Goal: Task Accomplishment & Management: Manage account settings

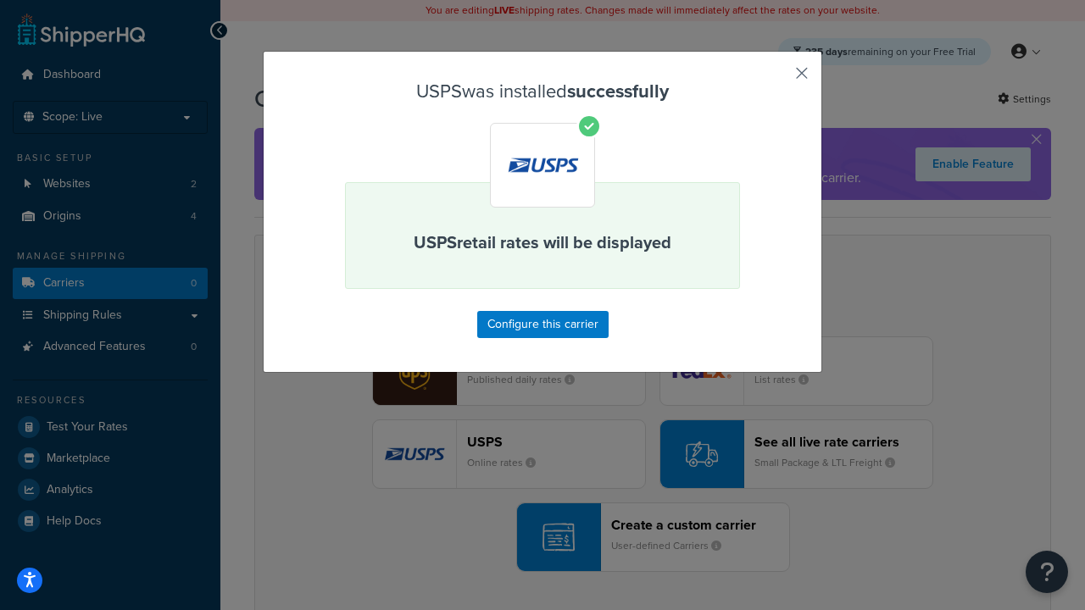
click at [776, 79] on button "button" at bounding box center [776, 79] width 4 height 4
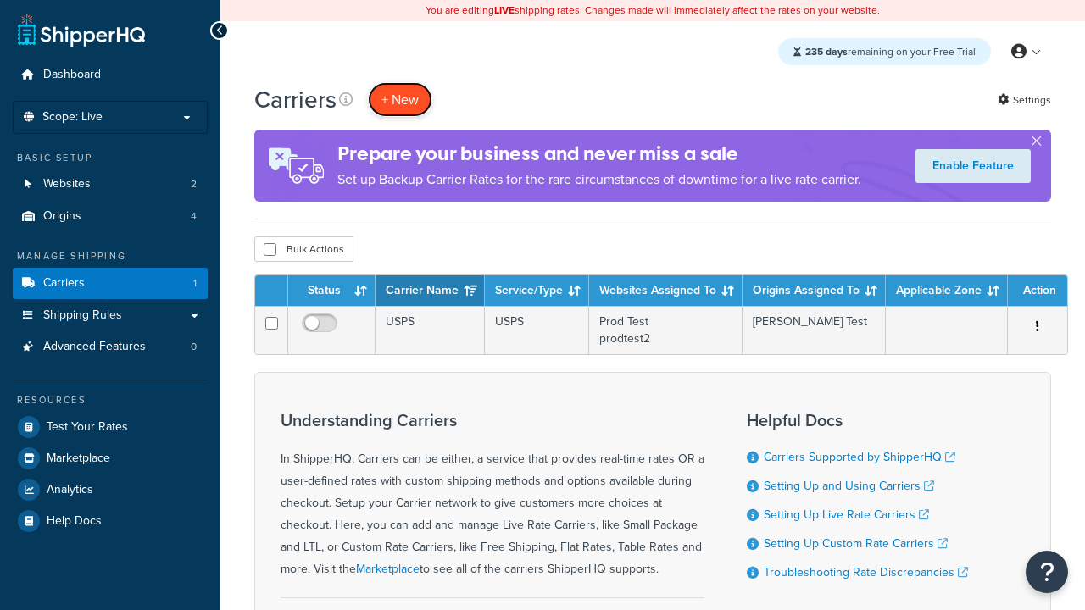
click at [400, 99] on button "+ New" at bounding box center [400, 99] width 64 height 35
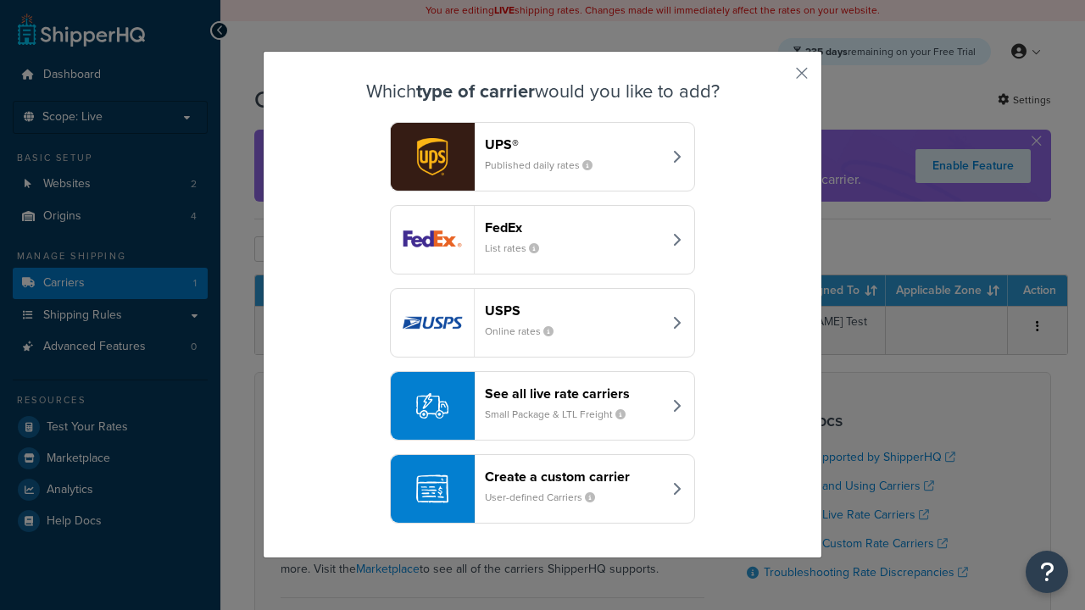
click at [542, 406] on div "See all live rate carriers Small Package & LTL Freight" at bounding box center [573, 406] width 177 height 41
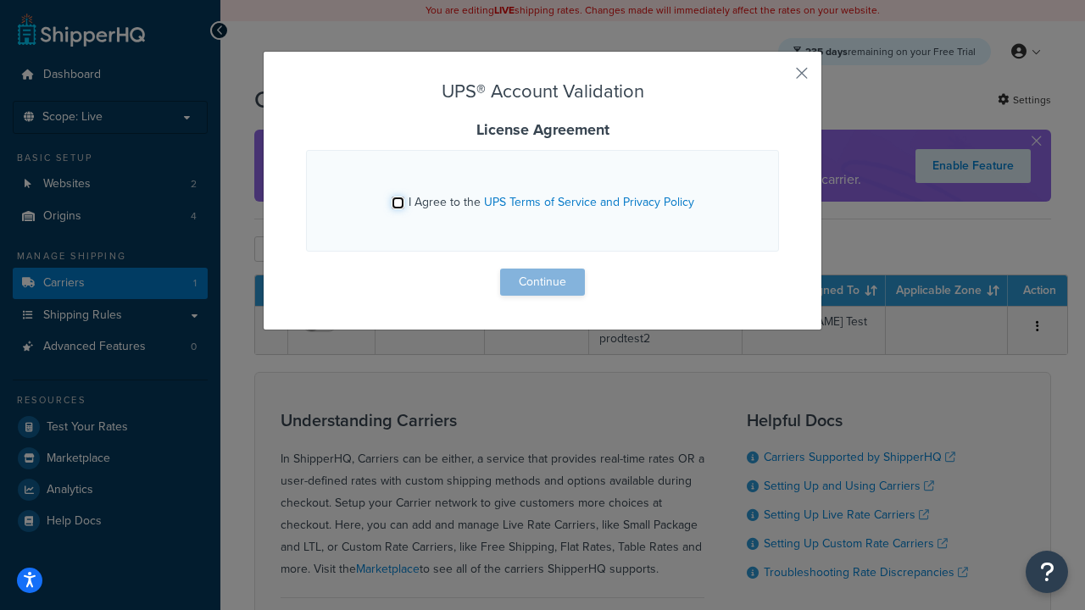
click at [397, 203] on input "I Agree to the UPS Terms of Service and Privacy Policy" at bounding box center [397, 203] width 13 height 13
checkbox input "true"
click at [542, 282] on button "Continue" at bounding box center [542, 282] width 85 height 27
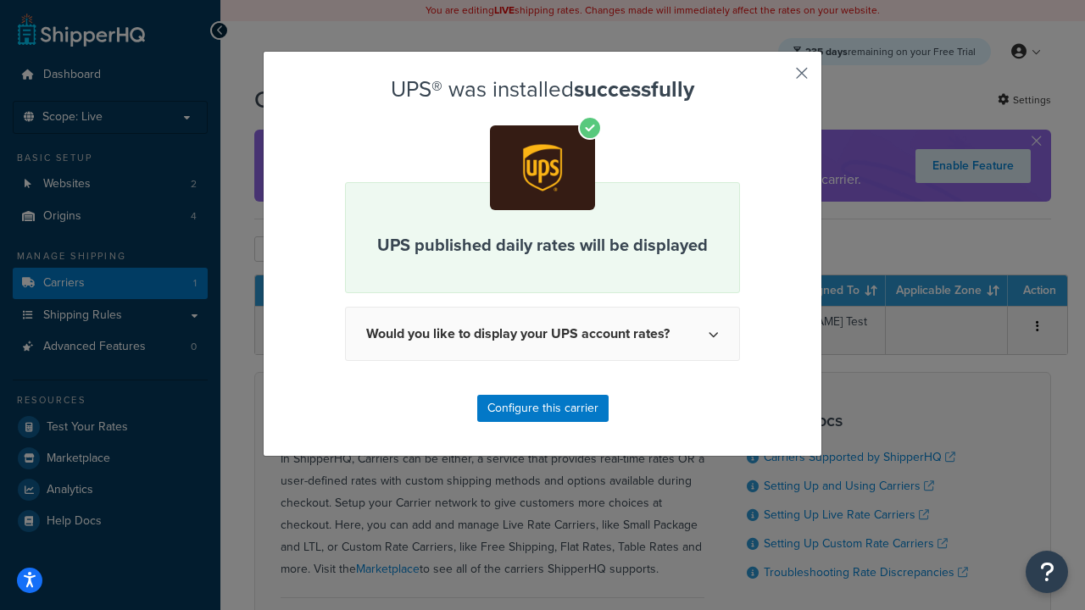
click at [776, 79] on button "button" at bounding box center [776, 79] width 4 height 4
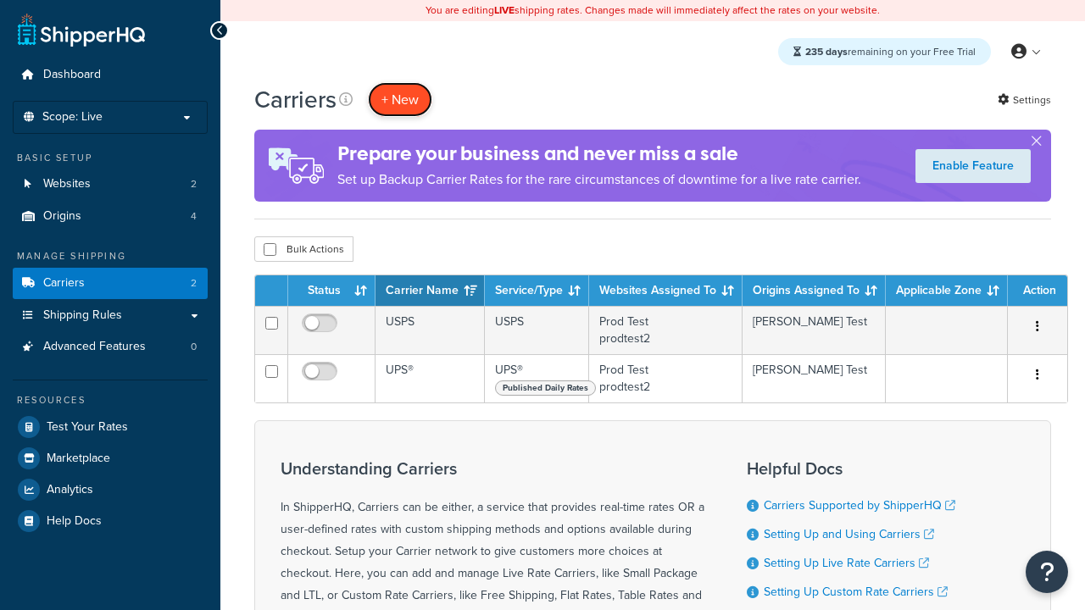
click at [400, 99] on button "+ New" at bounding box center [400, 99] width 64 height 35
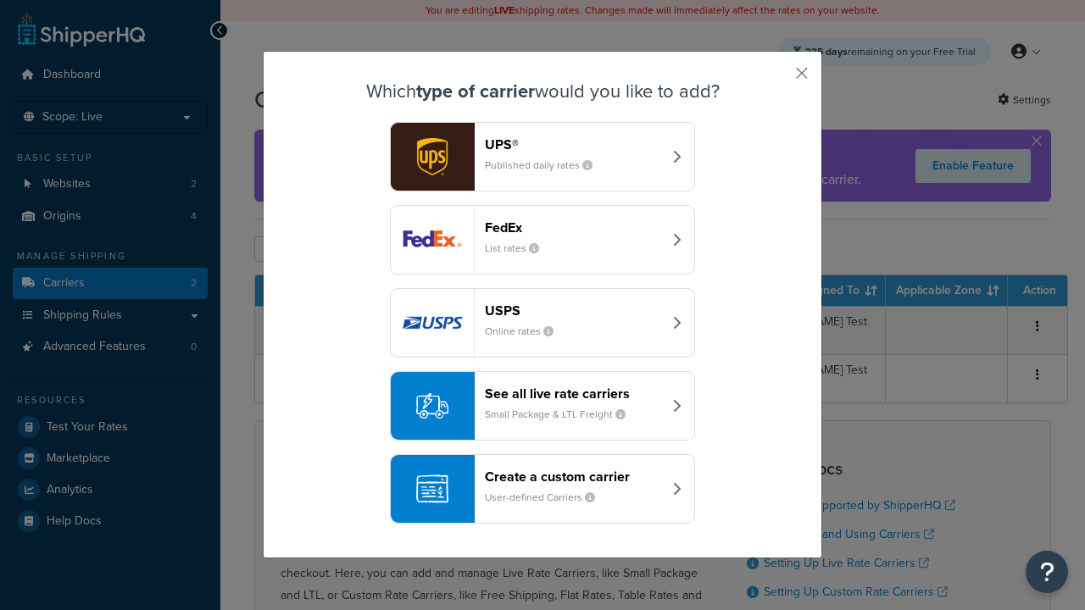
click at [573, 227] on header "FedEx" at bounding box center [573, 227] width 177 height 16
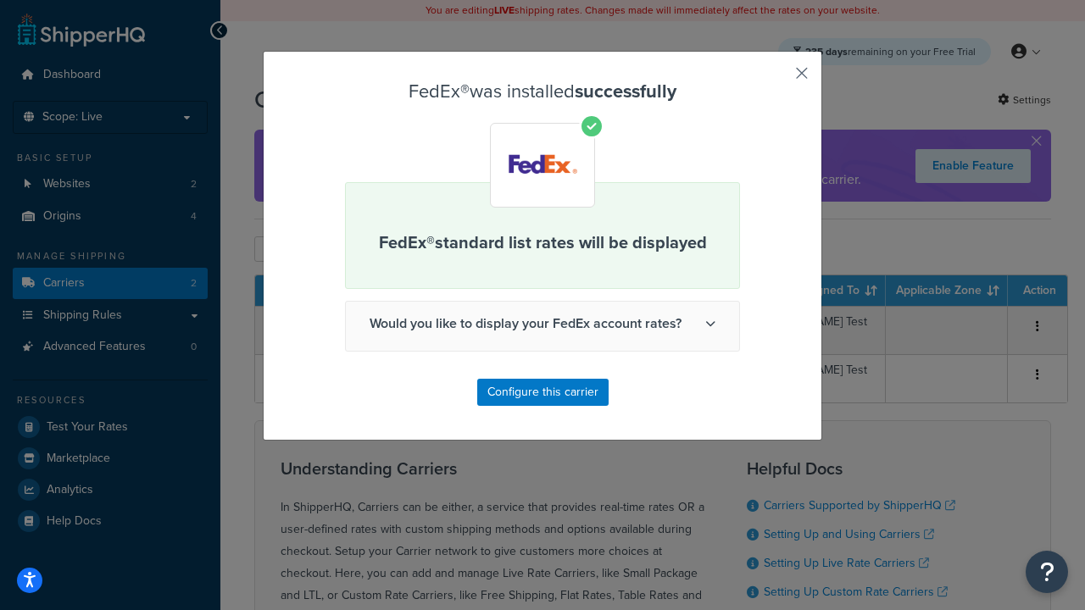
click at [776, 79] on button "button" at bounding box center [776, 79] width 4 height 4
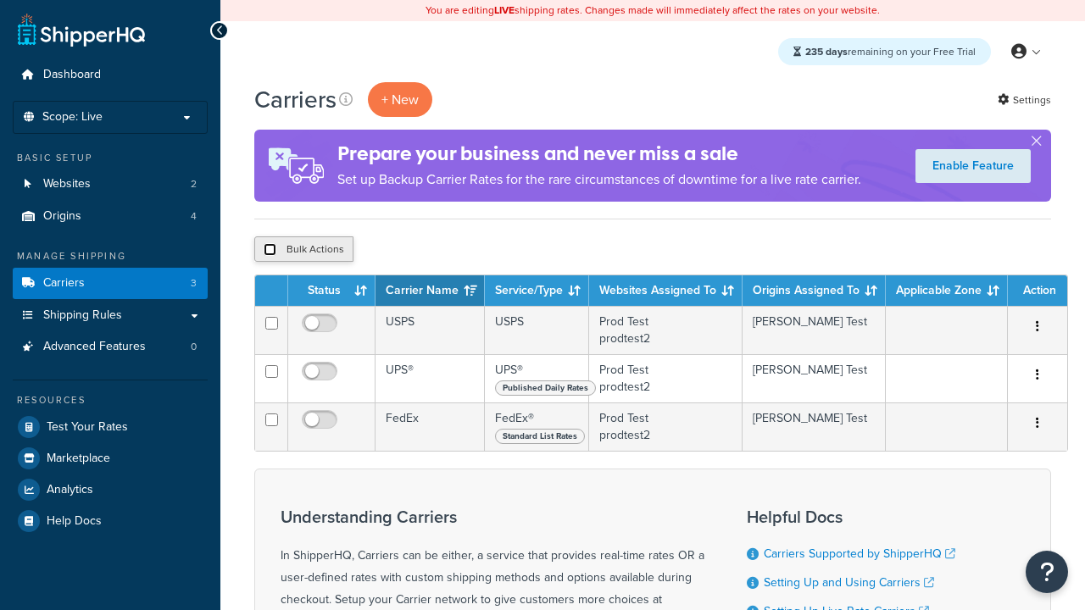
click at [269, 250] on input "checkbox" at bounding box center [270, 249] width 13 height 13
checkbox input "true"
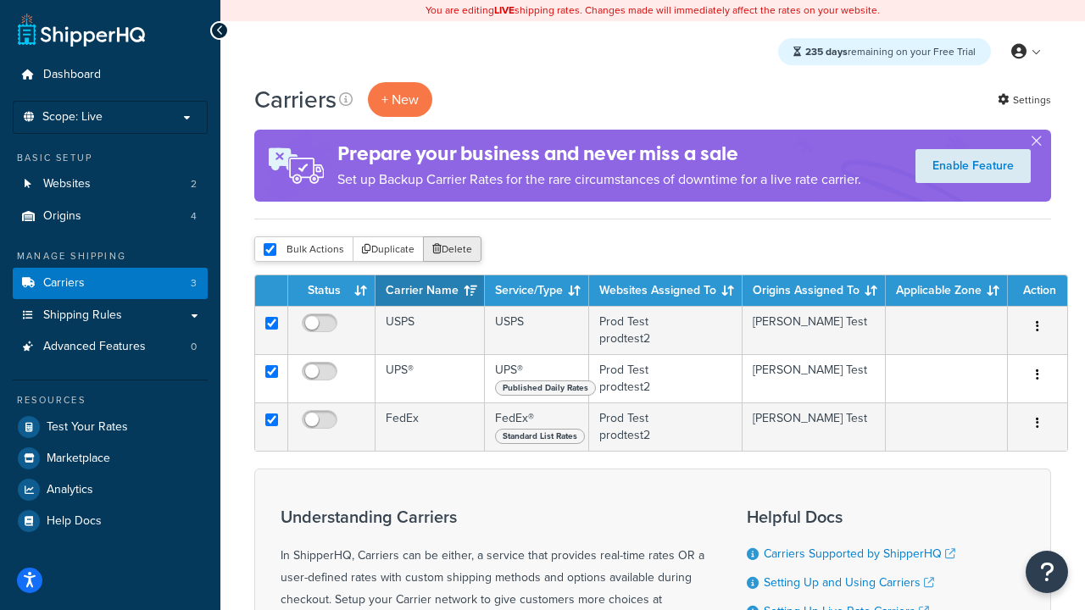
click at [456, 250] on button "Delete" at bounding box center [452, 248] width 58 height 25
